Goal: Task Accomplishment & Management: Manage account settings

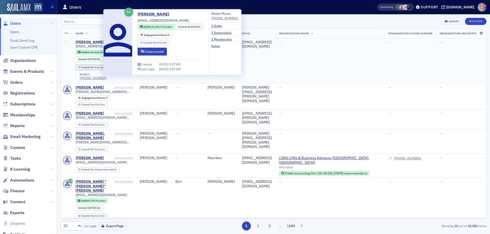
click at [91, 42] on div "[PERSON_NAME]" at bounding box center [89, 42] width 28 height 5
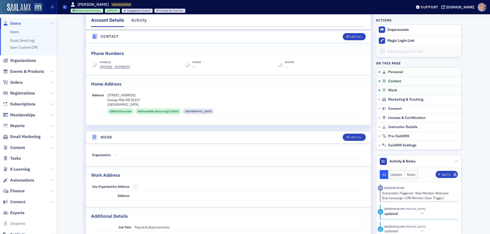
scroll to position [188, 0]
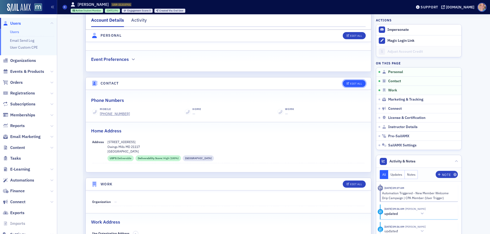
click at [351, 82] on div "Edit All" at bounding box center [356, 83] width 12 height 3
select select "US"
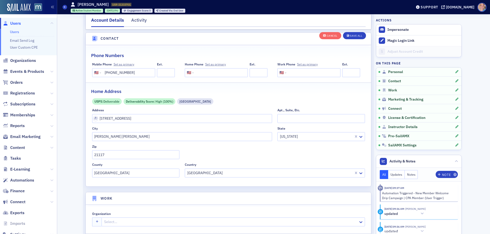
scroll to position [292, 0]
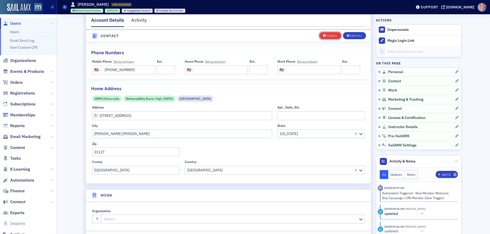
click at [322, 34] on button "Cancel" at bounding box center [330, 35] width 22 height 7
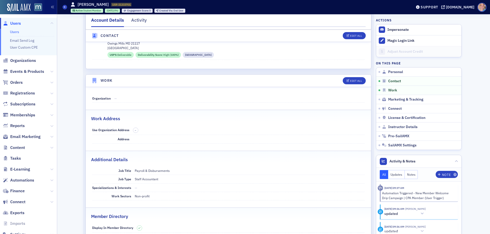
scroll to position [281, 0]
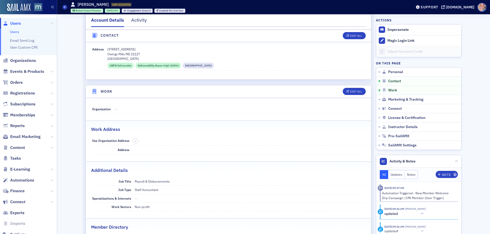
click at [12, 31] on link "Users" at bounding box center [14, 32] width 9 height 5
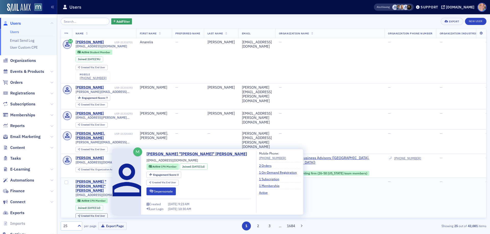
click at [78, 182] on div "[PERSON_NAME] "[PERSON_NAME]" [PERSON_NAME]" at bounding box center [94, 187] width 38 height 14
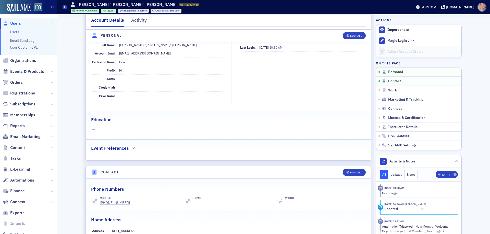
scroll to position [128, 0]
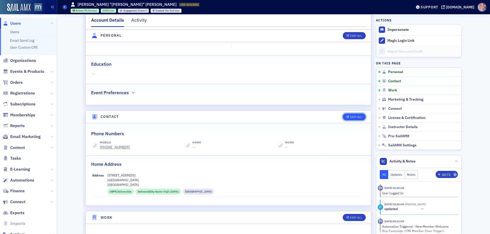
click at [350, 116] on div "Edit All" at bounding box center [356, 117] width 12 height 3
select select "US"
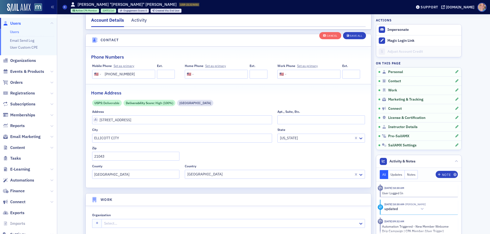
scroll to position [254, 0]
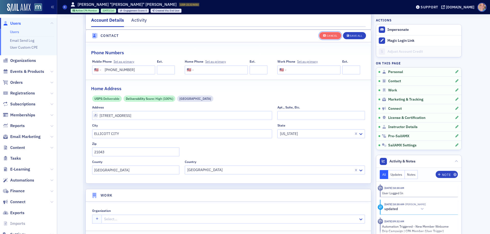
drag, startPoint x: 324, startPoint y: 36, endPoint x: 125, endPoint y: 31, distance: 199.2
click at [324, 35] on span "Cancel" at bounding box center [330, 35] width 14 height 3
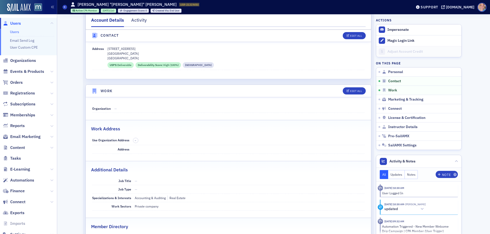
scroll to position [244, 0]
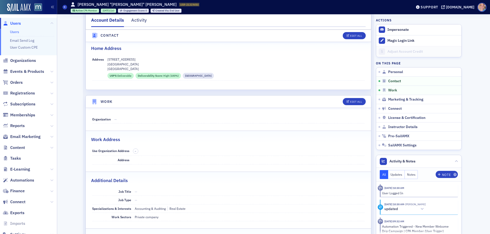
click at [12, 32] on link "Users" at bounding box center [14, 32] width 9 height 5
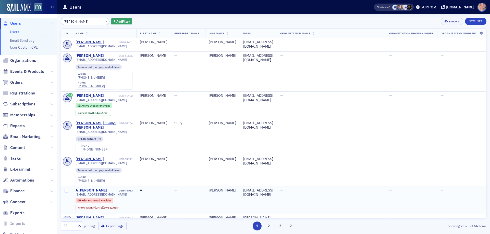
scroll to position [551, 0]
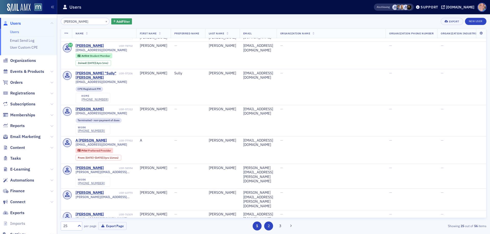
type input "[PERSON_NAME]"
click at [270, 226] on button "2" at bounding box center [268, 226] width 9 height 9
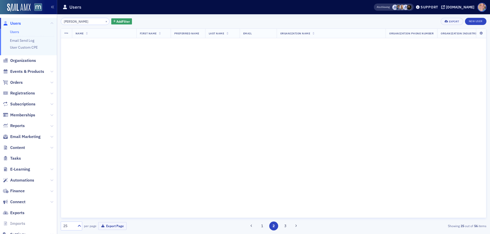
scroll to position [0, 0]
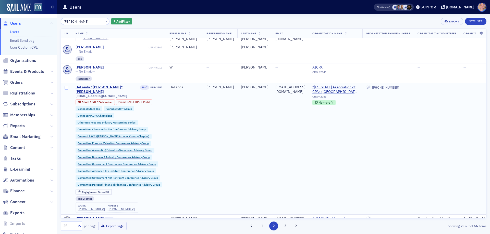
scroll to position [204, 0]
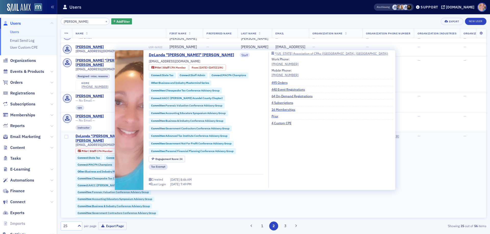
click at [88, 134] on div "DeLanda "[PERSON_NAME]" [PERSON_NAME]" at bounding box center [107, 138] width 64 height 9
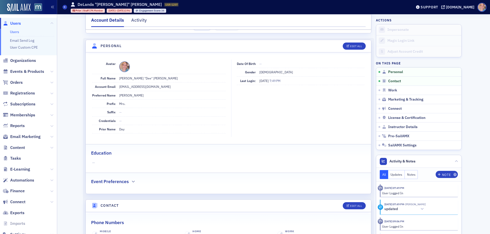
scroll to position [128, 0]
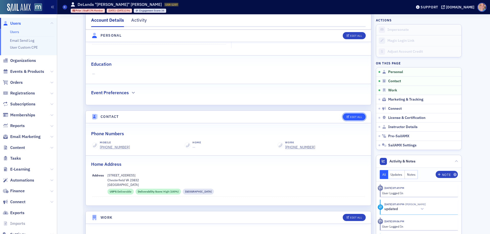
click at [351, 119] on div "Edit All" at bounding box center [356, 117] width 12 height 3
select select "US"
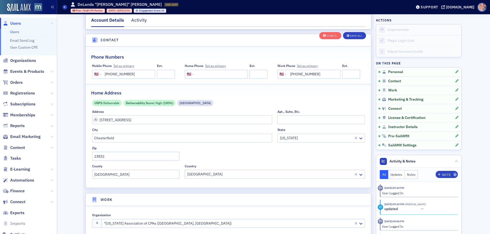
scroll to position [254, 0]
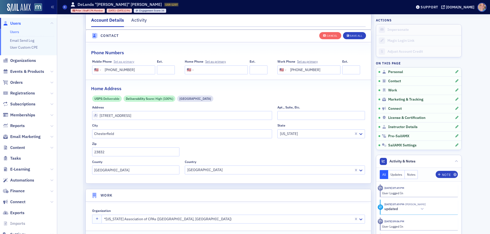
click at [120, 62] on button "Set as primary" at bounding box center [123, 62] width 21 height 4
click at [351, 36] on div "Save All" at bounding box center [356, 35] width 12 height 3
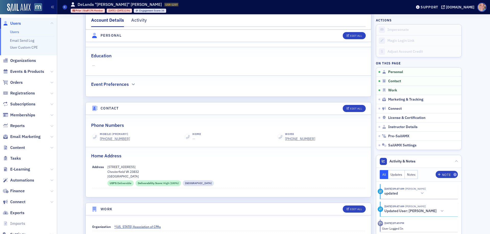
scroll to position [127, 0]
